Goal: Task Accomplishment & Management: Manage account settings

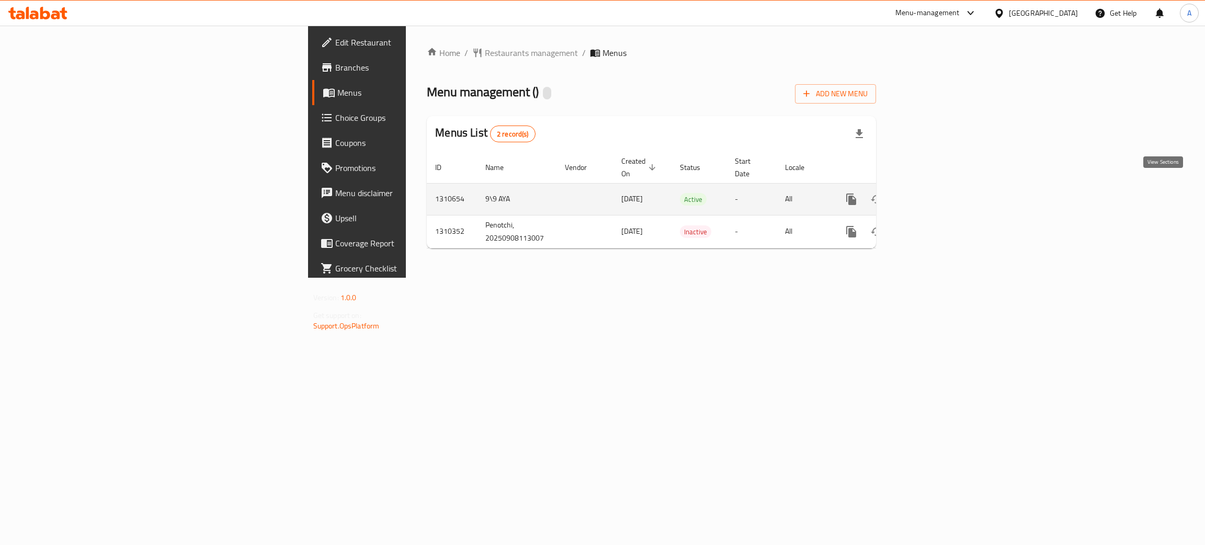
click at [939, 187] on link "enhanced table" at bounding box center [926, 199] width 25 height 25
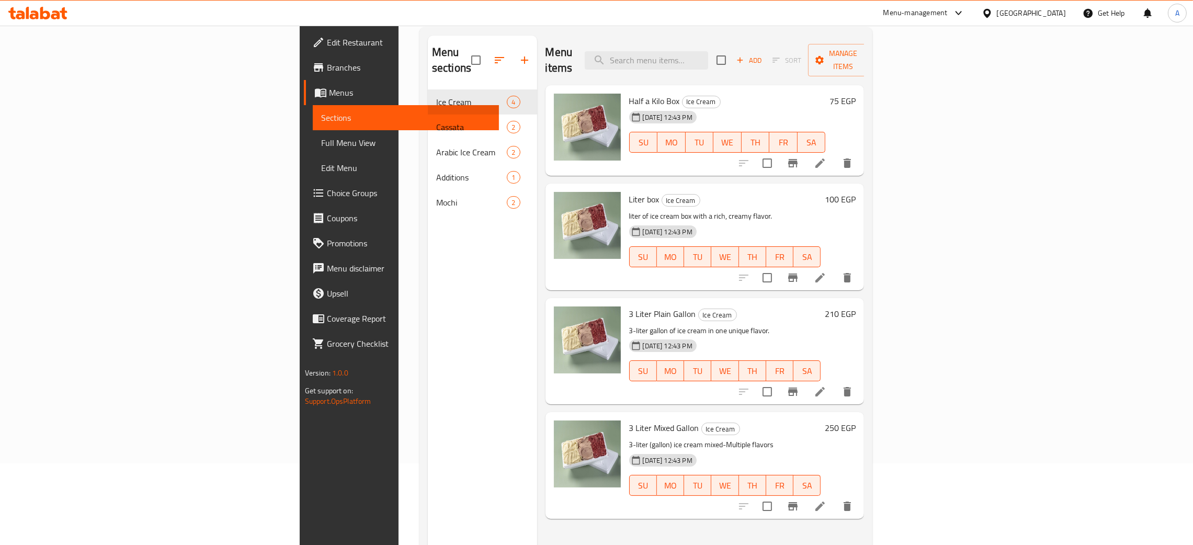
scroll to position [147, 0]
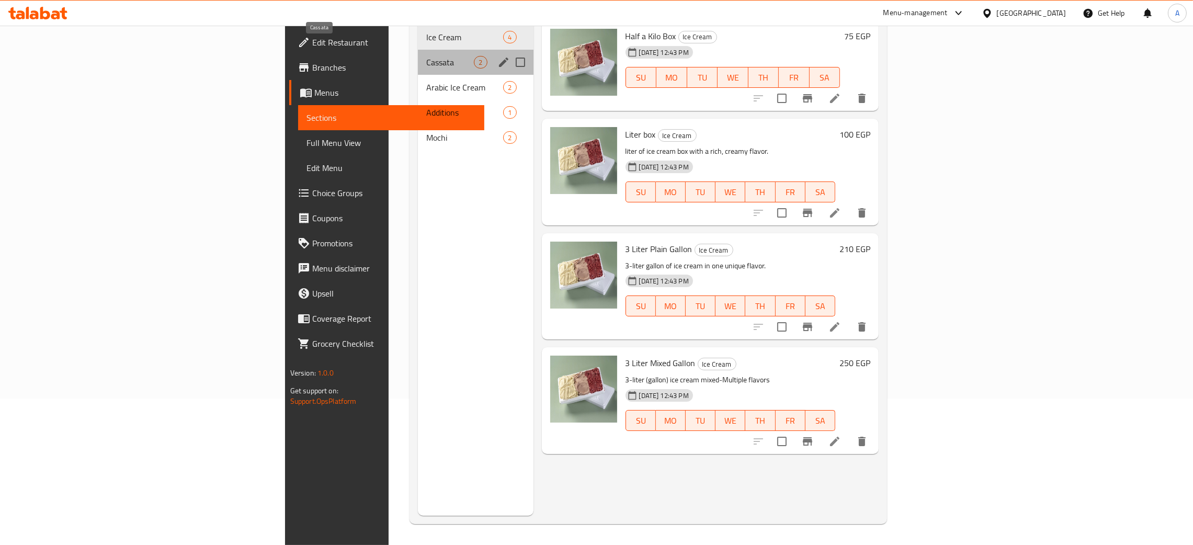
click at [426, 56] on span "Cassata" at bounding box center [450, 62] width 48 height 13
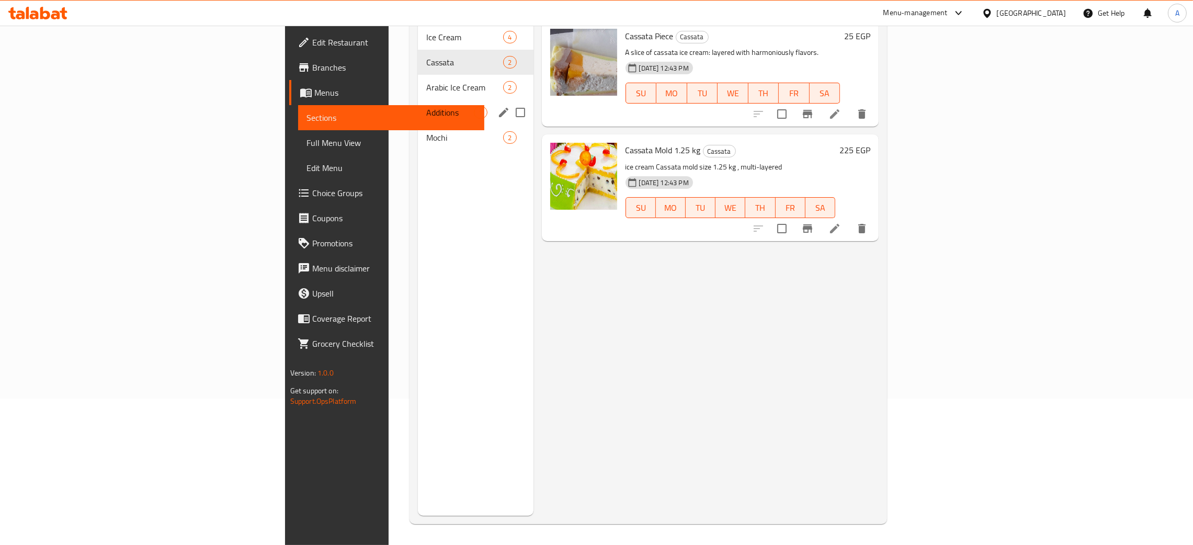
click at [418, 100] on div "Additions 1" at bounding box center [475, 112] width 115 height 25
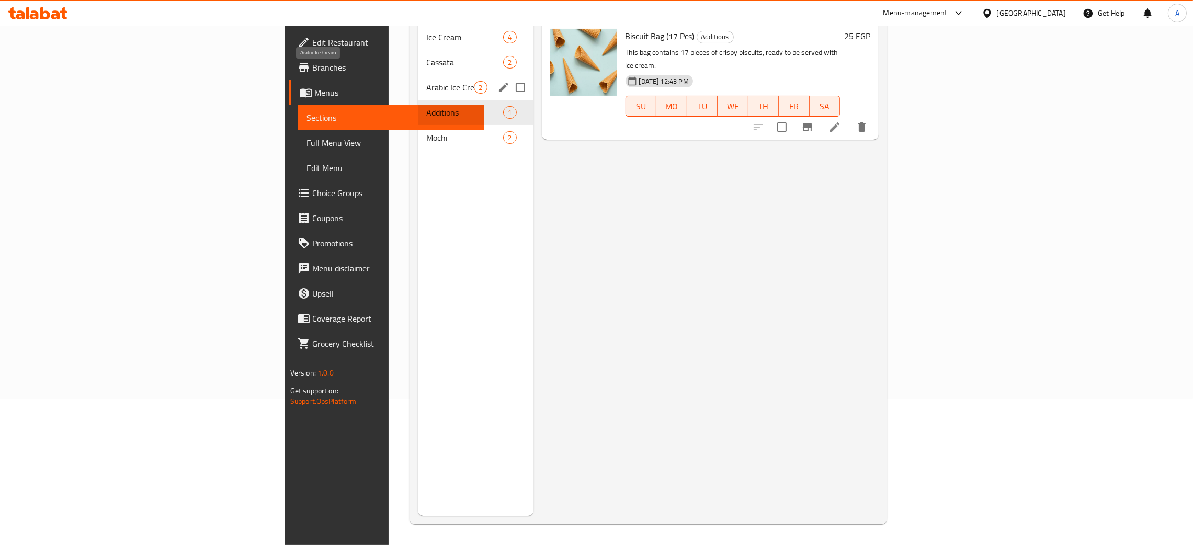
click at [426, 81] on span "Arabic Ice Cream" at bounding box center [450, 87] width 48 height 13
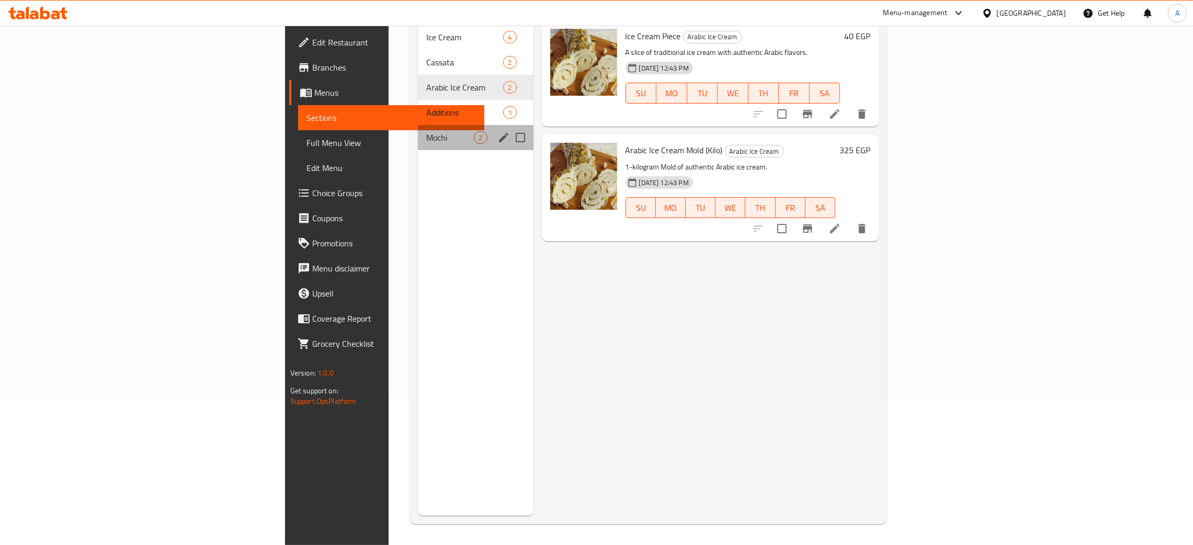
click at [418, 125] on div "Mochi 2" at bounding box center [475, 137] width 115 height 25
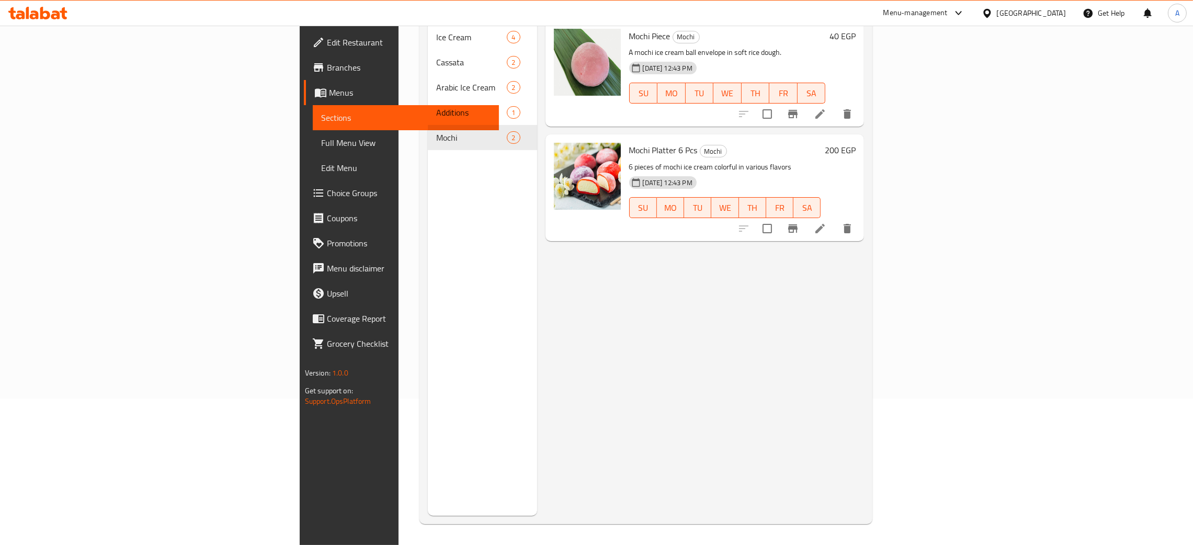
click at [43, 13] on icon at bounding box center [45, 13] width 10 height 13
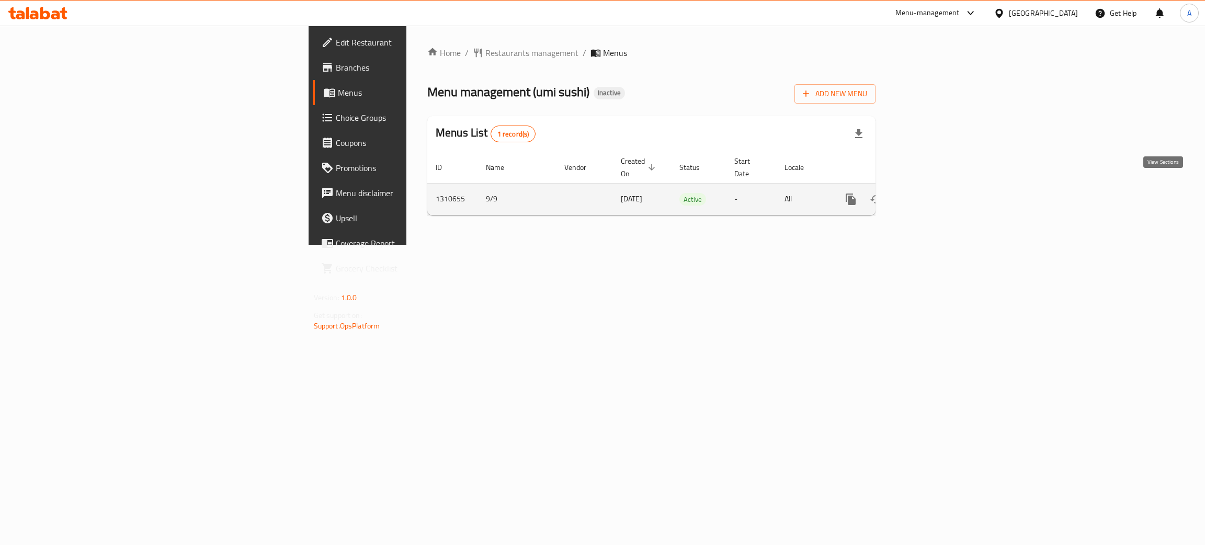
click at [931, 194] on icon "enhanced table" at bounding box center [925, 198] width 9 height 9
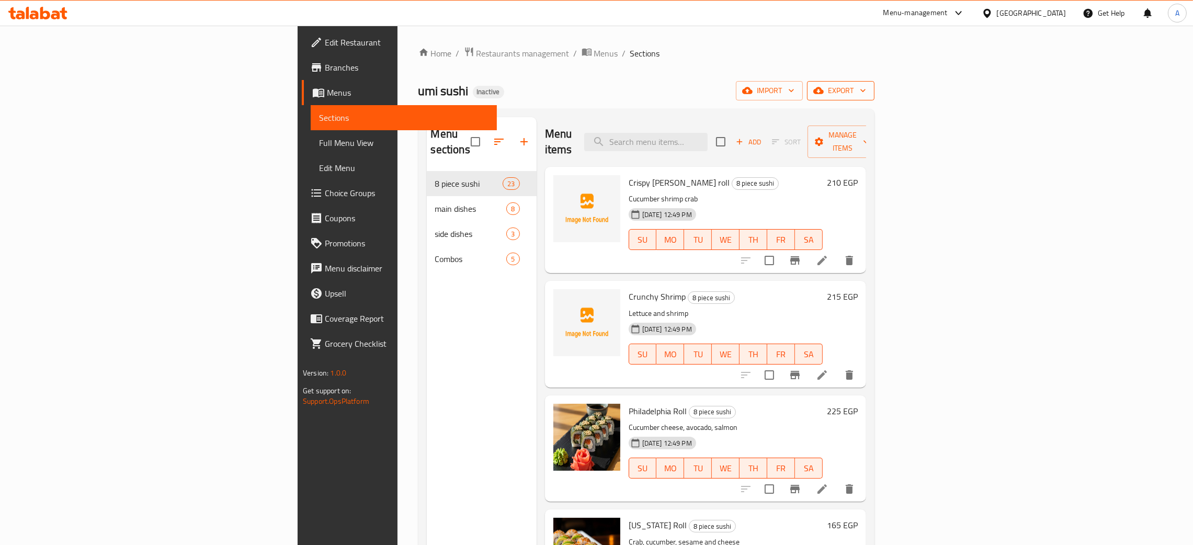
click at [868, 90] on icon "button" at bounding box center [862, 90] width 10 height 10
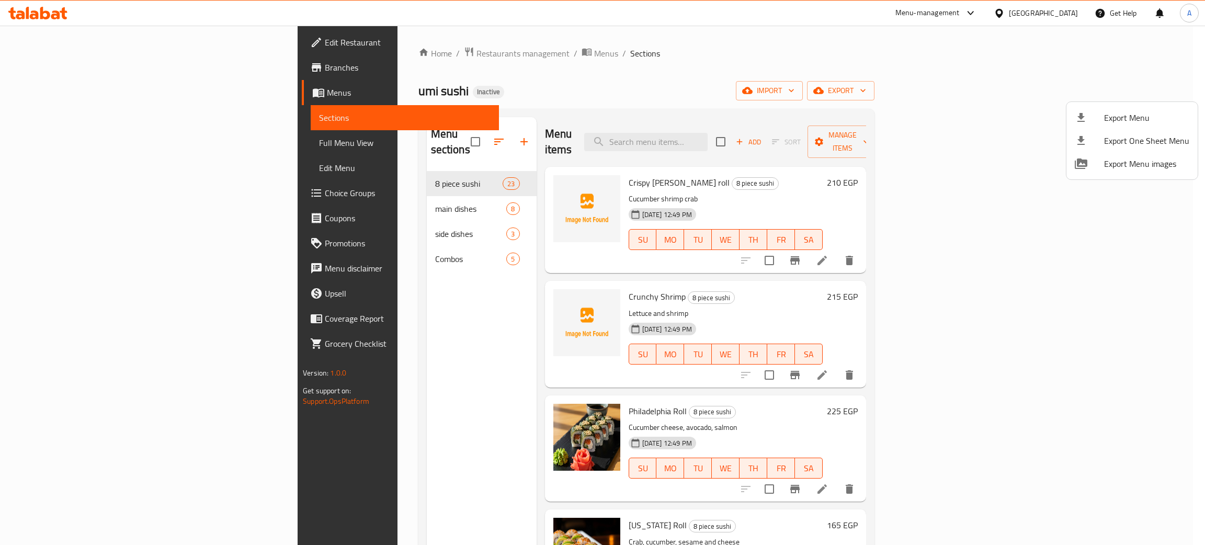
click at [1117, 106] on ul "Export Menu Export One Sheet Menu Export Menu images" at bounding box center [1131, 140] width 131 height 77
click at [1112, 116] on span "Export Menu" at bounding box center [1146, 117] width 85 height 13
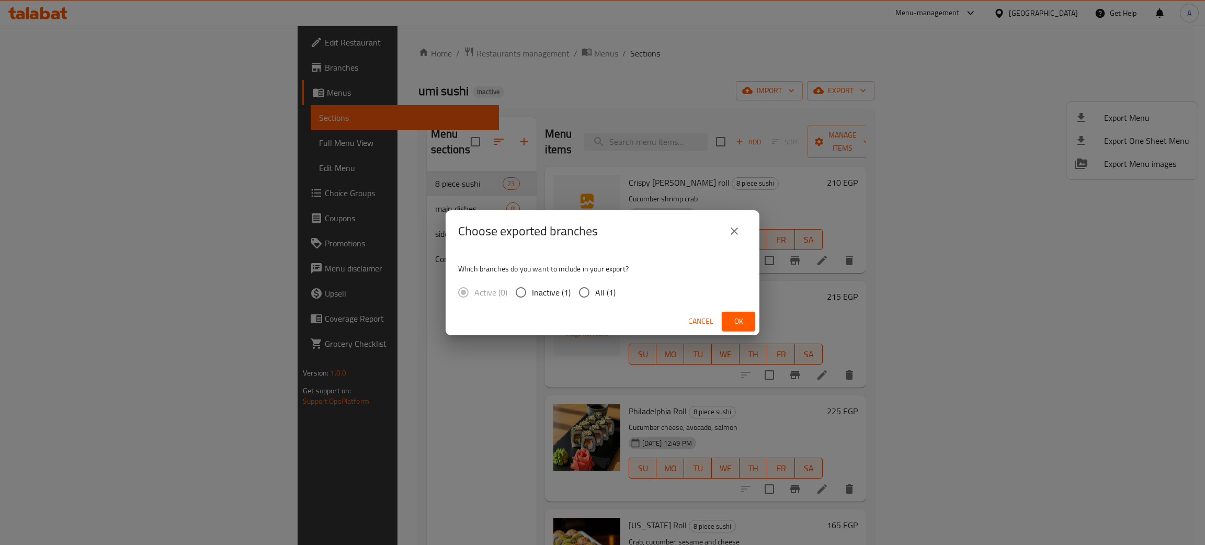
click at [749, 322] on button "Ok" at bounding box center [737, 321] width 33 height 19
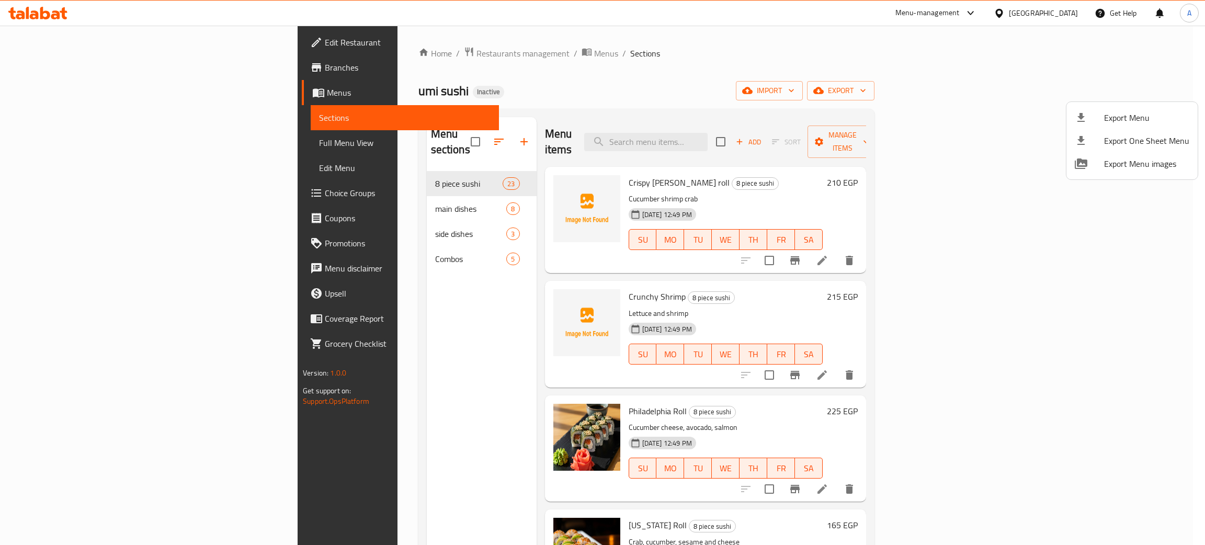
click at [1070, 9] on div at bounding box center [602, 272] width 1205 height 545
click at [1068, 13] on div "[GEOGRAPHIC_DATA]" at bounding box center [1035, 13] width 101 height 25
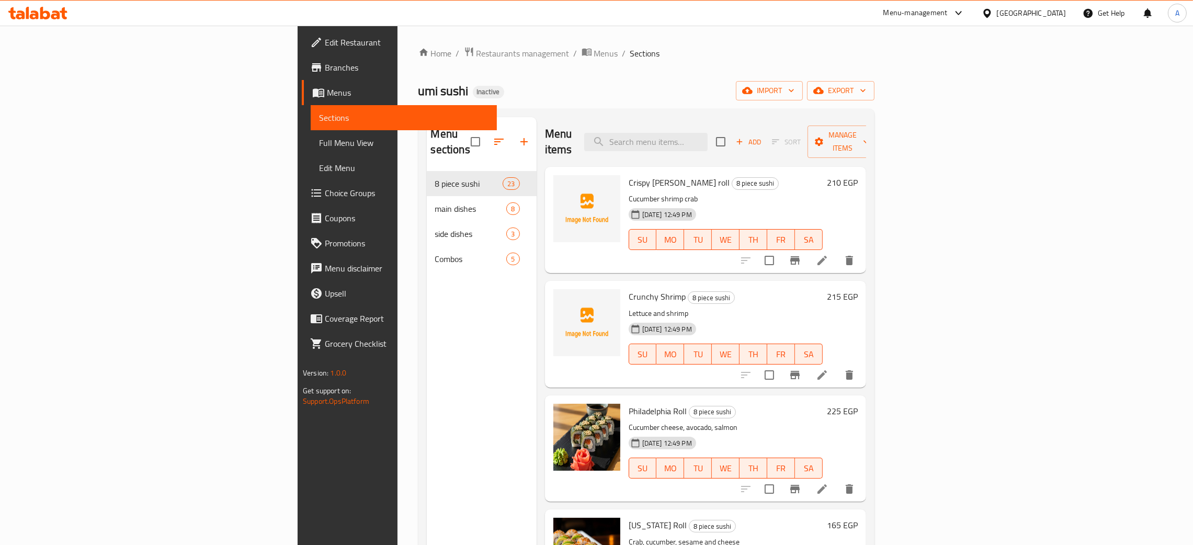
click at [1052, 12] on div "[GEOGRAPHIC_DATA]" at bounding box center [1030, 13] width 69 height 12
click at [924, 156] on div "Jordan" at bounding box center [928, 153] width 20 height 12
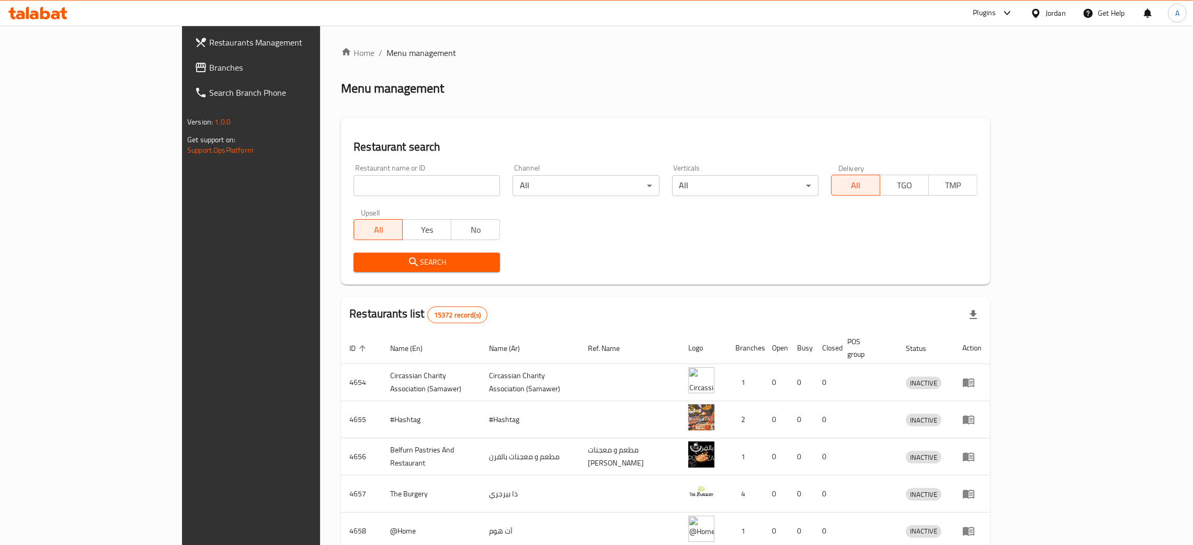
click at [353, 185] on input "search" at bounding box center [426, 185] width 146 height 21
paste input "VERA ALFORNO"
type input "VERA ALFORNO"
click button "Search" at bounding box center [426, 262] width 146 height 19
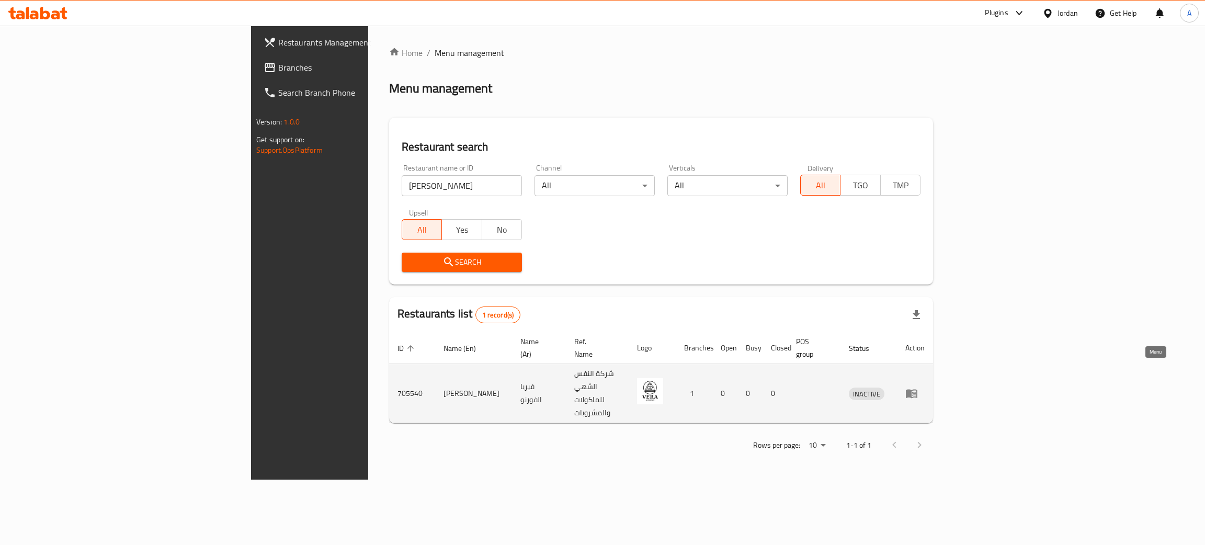
click at [917, 389] on icon "enhanced table" at bounding box center [911, 393] width 12 height 9
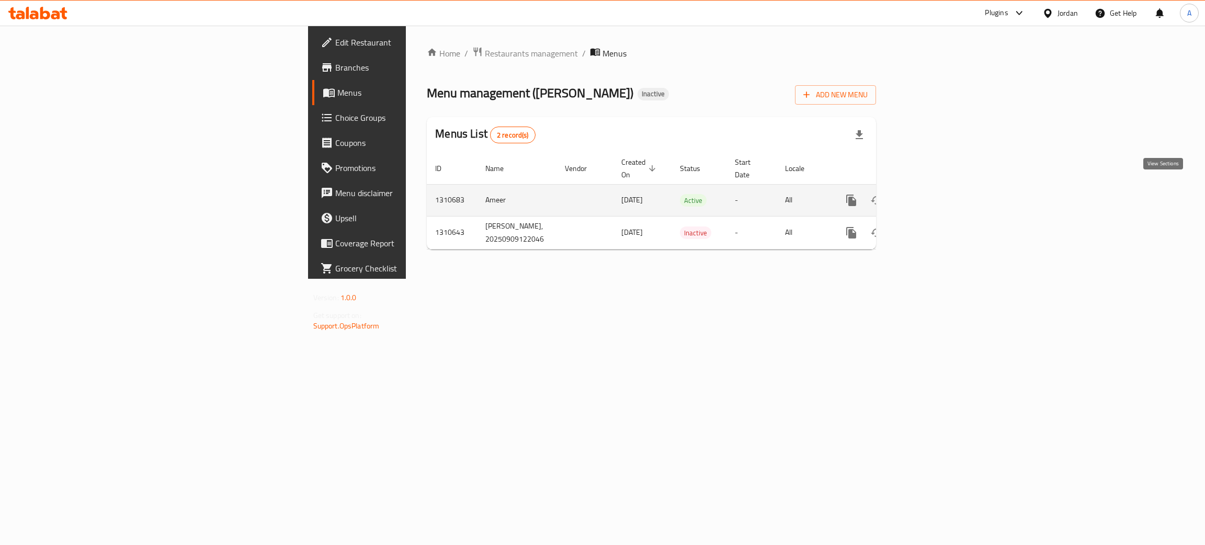
click at [931, 196] on icon "enhanced table" at bounding box center [926, 200] width 9 height 9
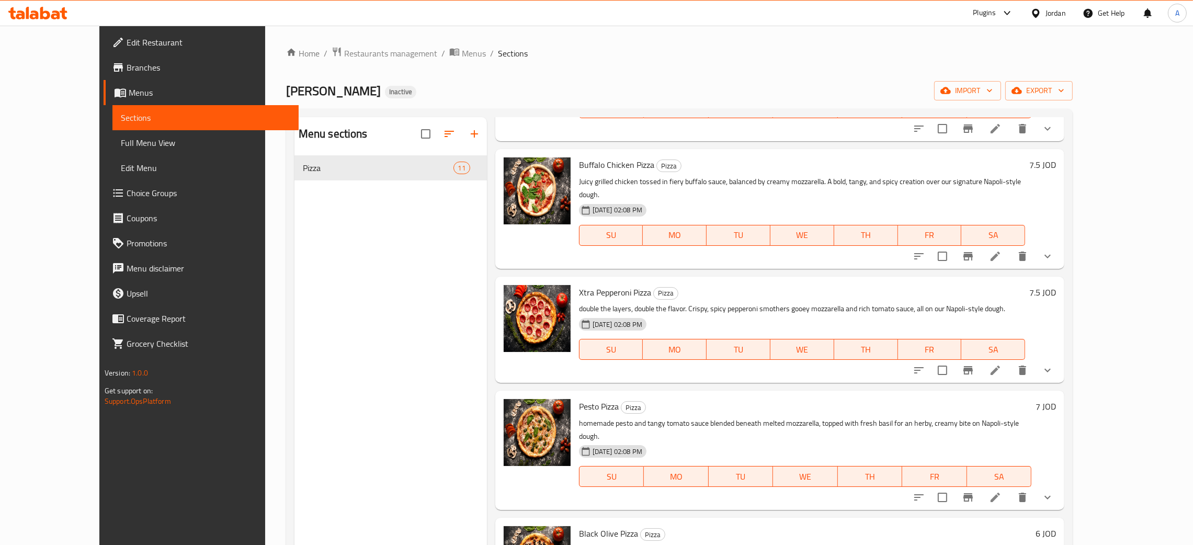
scroll to position [475, 0]
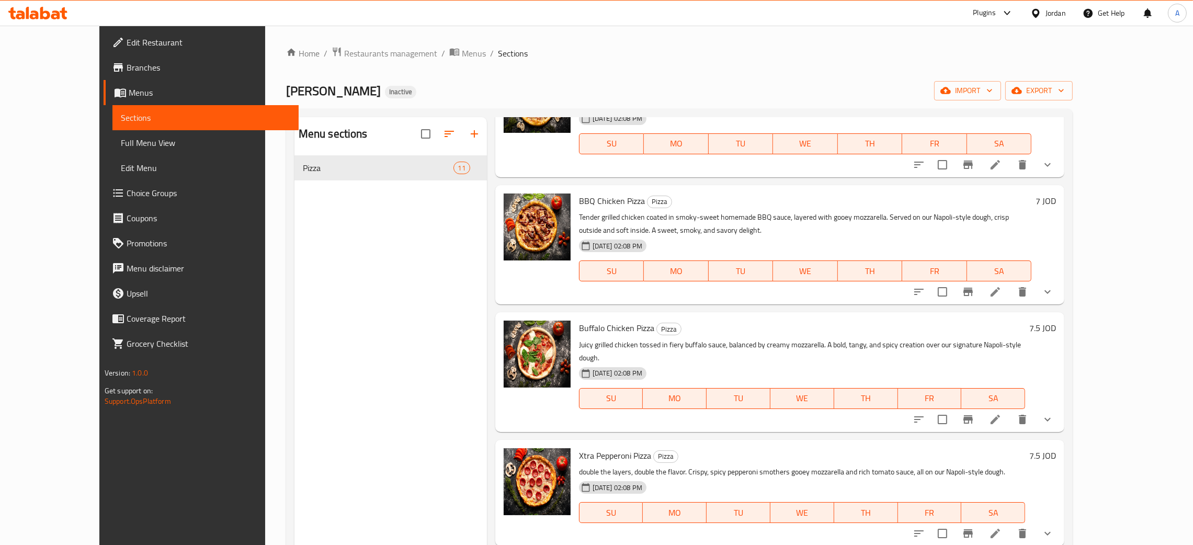
click at [127, 42] on span "Edit Restaurant" at bounding box center [209, 42] width 164 height 13
